Goal: Information Seeking & Learning: Learn about a topic

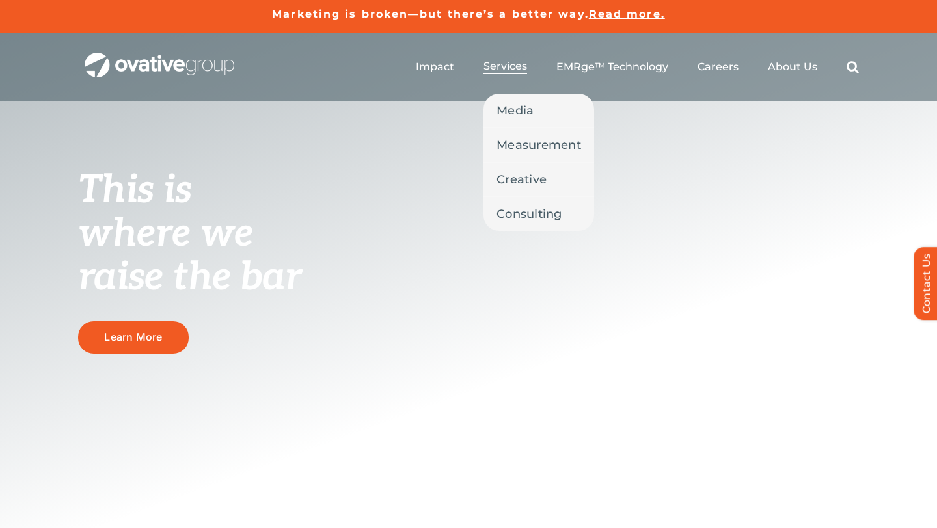
click at [508, 67] on span "Services" at bounding box center [505, 66] width 44 height 13
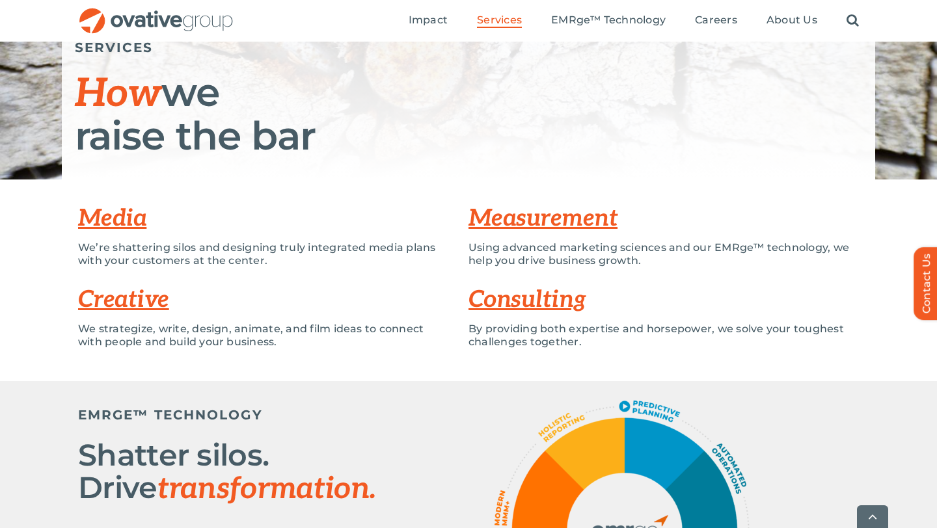
scroll to position [228, 0]
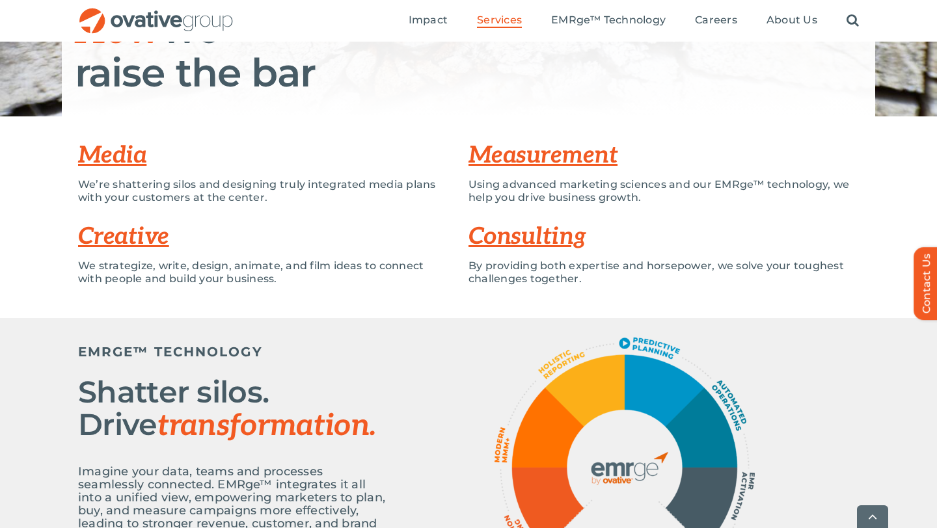
click at [114, 163] on link "Media" at bounding box center [112, 155] width 68 height 29
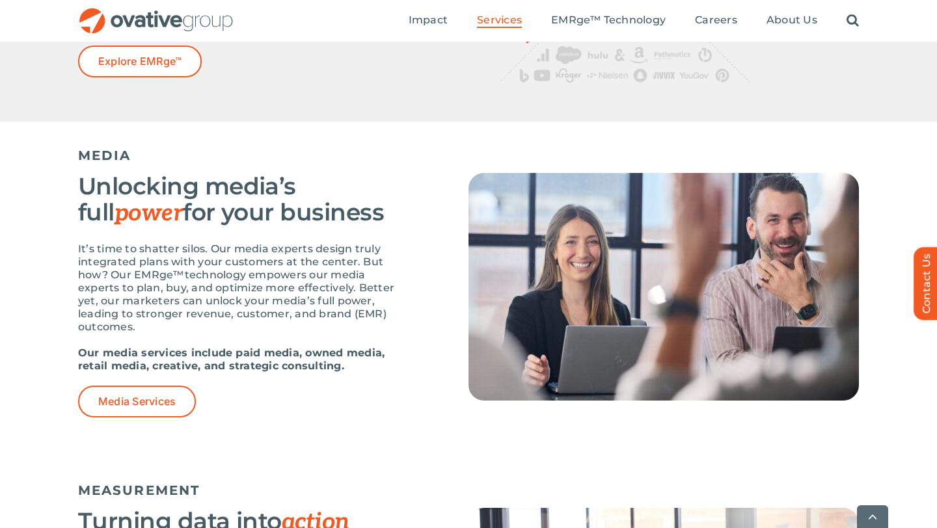
scroll to position [768, 0]
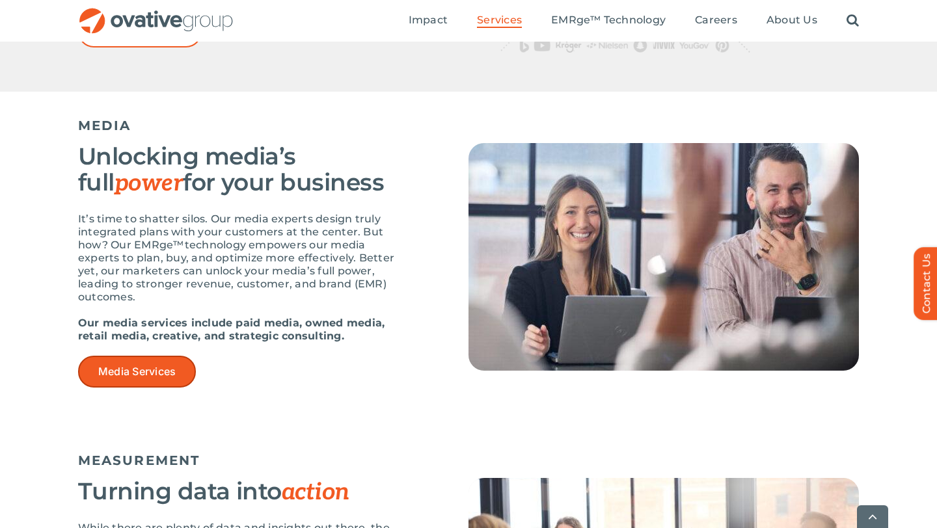
click at [156, 366] on span "Media Services" at bounding box center [136, 372] width 77 height 12
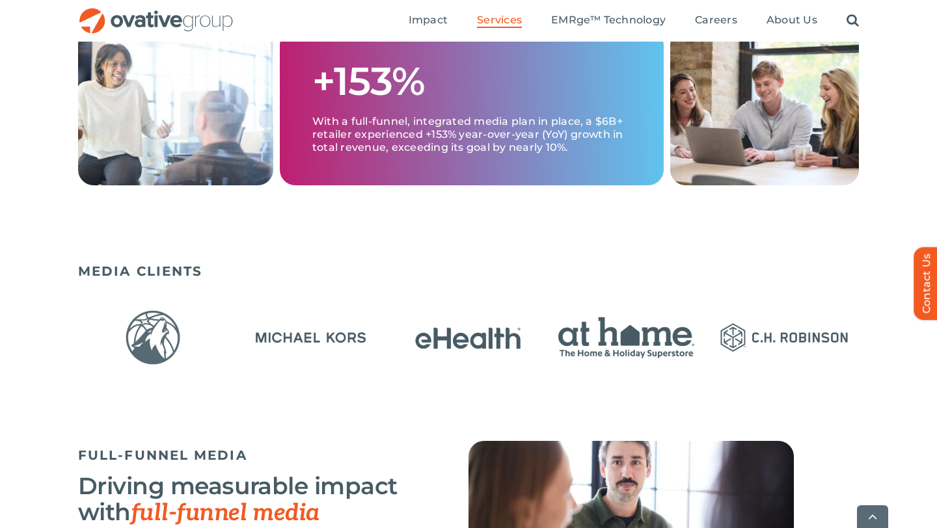
scroll to position [734, 0]
